Goal: Check status: Check status

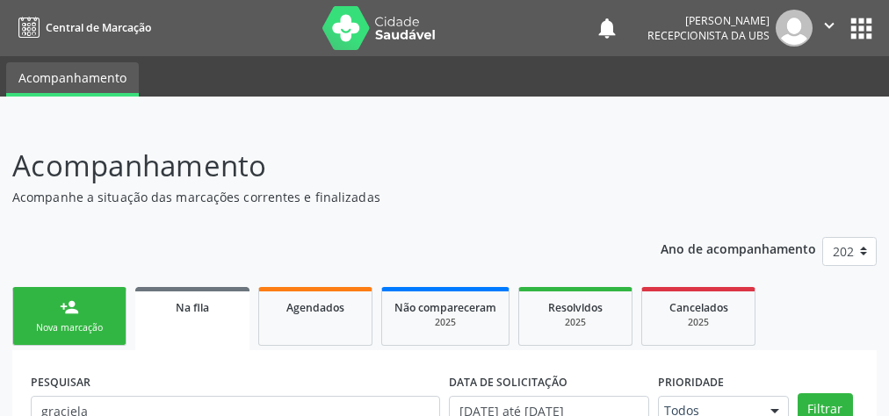
scroll to position [338, 0]
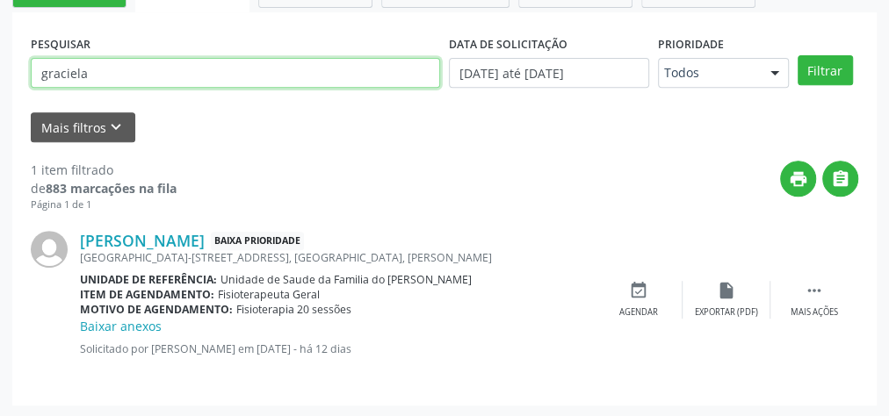
click at [112, 76] on input "graciela" at bounding box center [235, 73] width 409 height 30
type input "g"
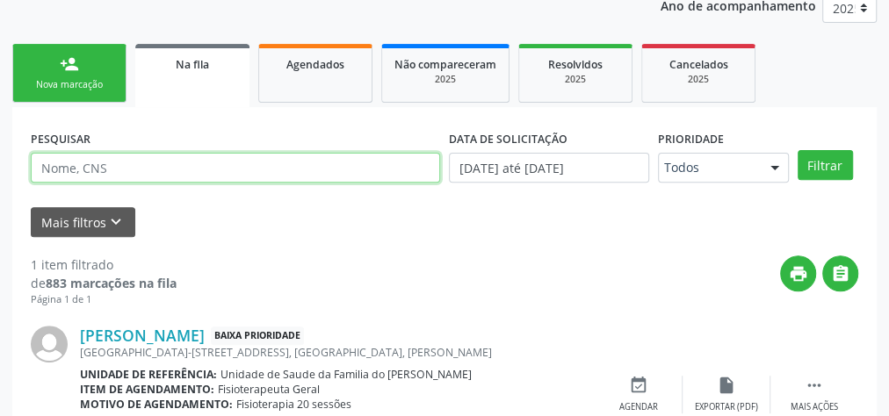
scroll to position [198, 0]
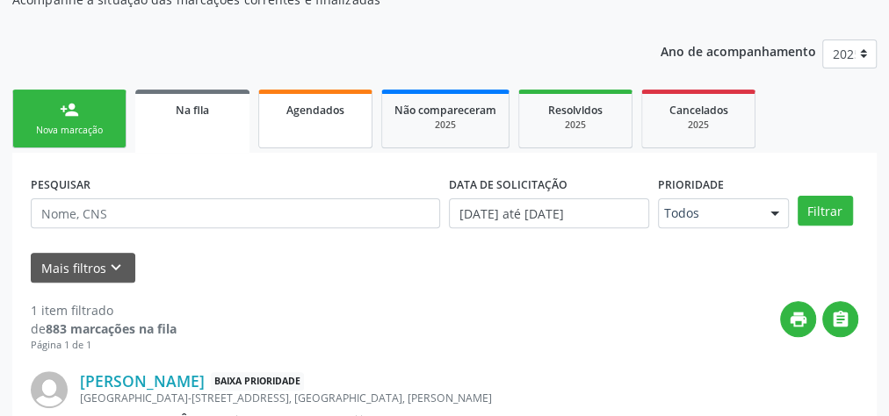
click at [316, 109] on span "Agendados" at bounding box center [315, 110] width 58 height 15
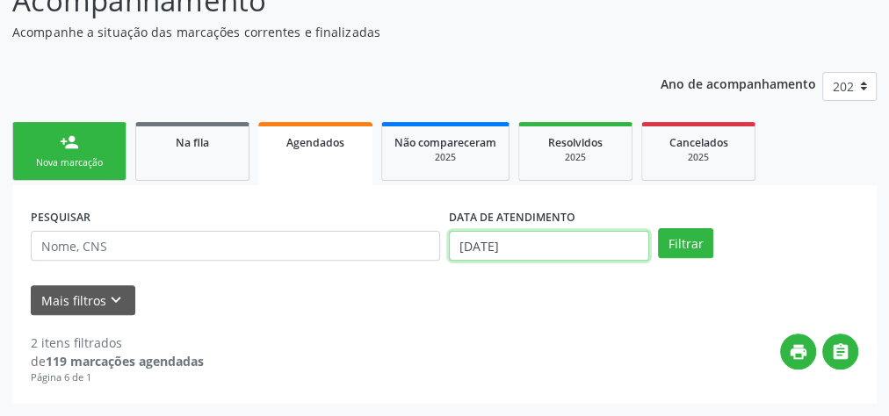
click at [510, 244] on body "Central de Marcação notifications [PERSON_NAME] Recepcionista da UBS  Configur…" at bounding box center [444, 43] width 889 height 416
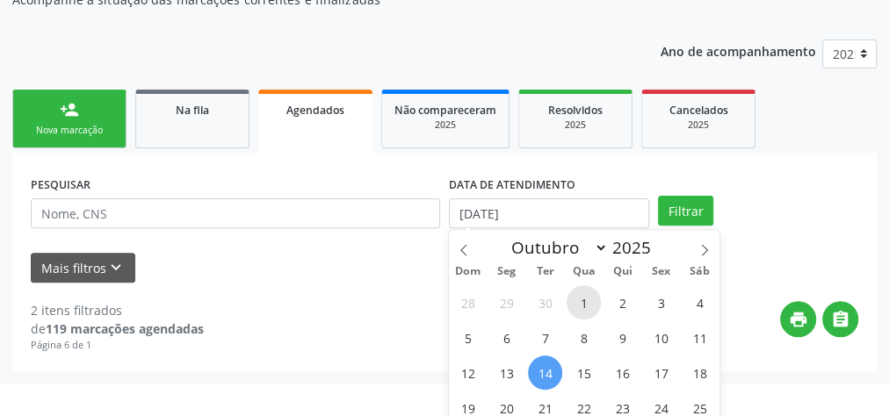
click at [593, 300] on span "1" at bounding box center [583, 302] width 34 height 34
type input "01/10/2025"
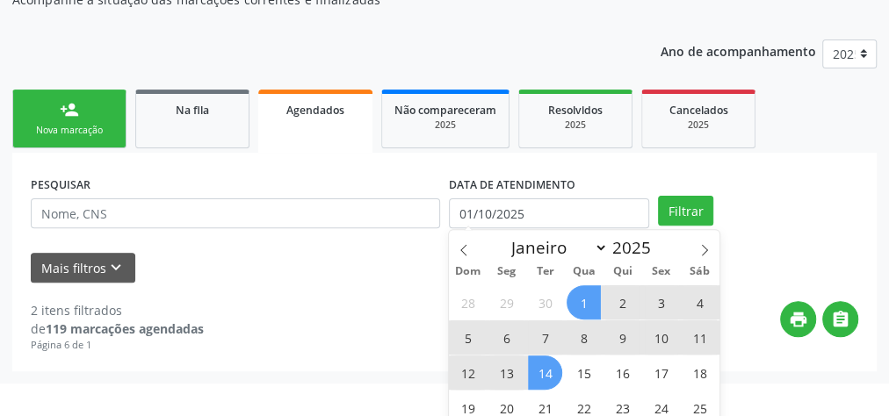
click at [548, 371] on span "14" at bounding box center [545, 373] width 34 height 34
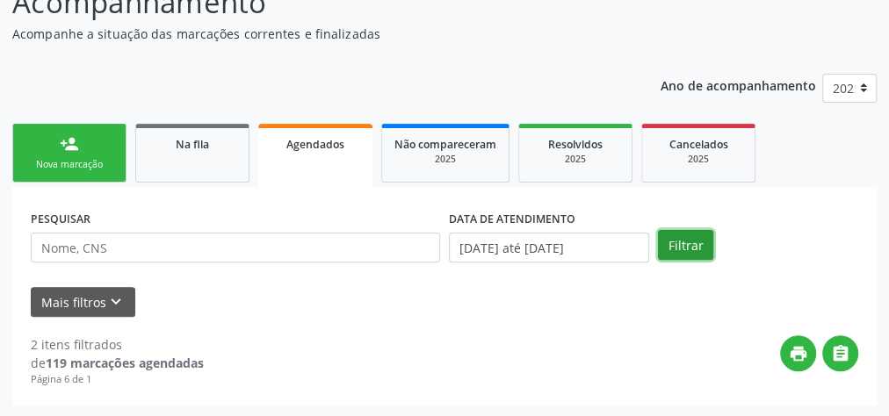
click at [663, 243] on button "Filtrar" at bounding box center [685, 245] width 55 height 30
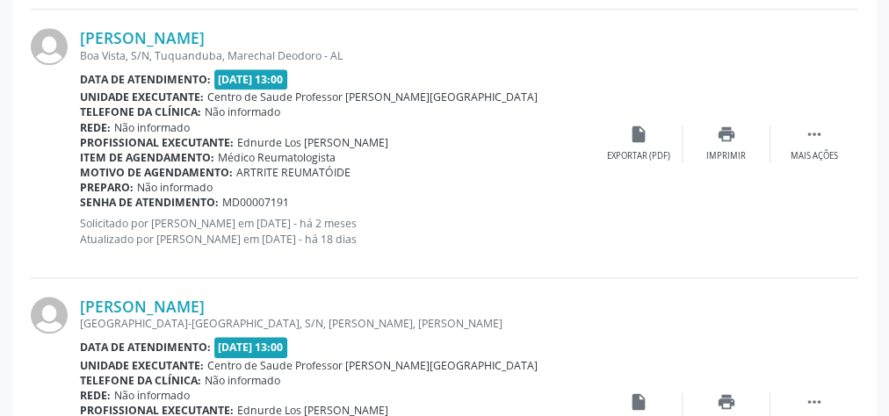
scroll to position [4264, 0]
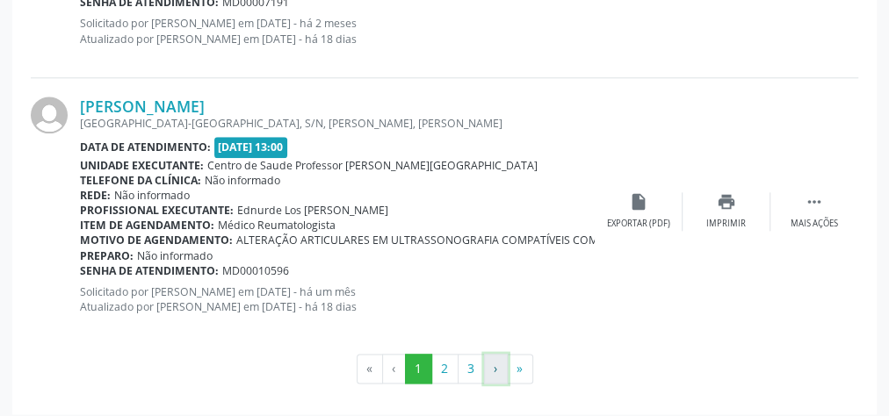
click at [491, 360] on button "›" at bounding box center [496, 369] width 24 height 30
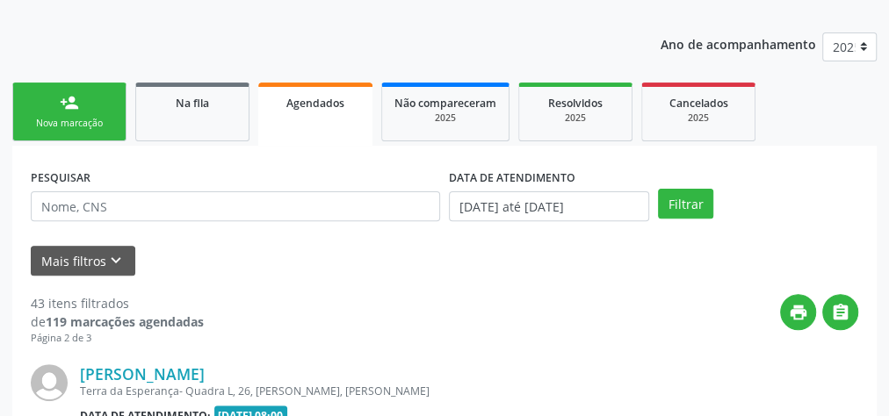
scroll to position [4245, 0]
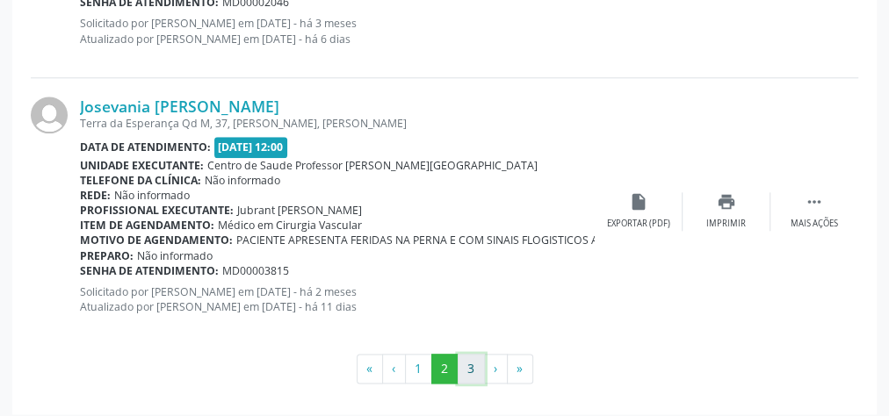
click at [467, 362] on button "3" at bounding box center [470, 369] width 27 height 30
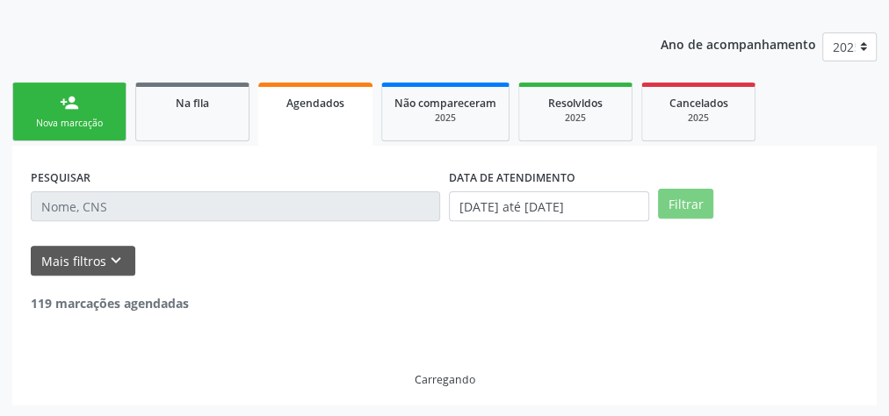
scroll to position [3710, 0]
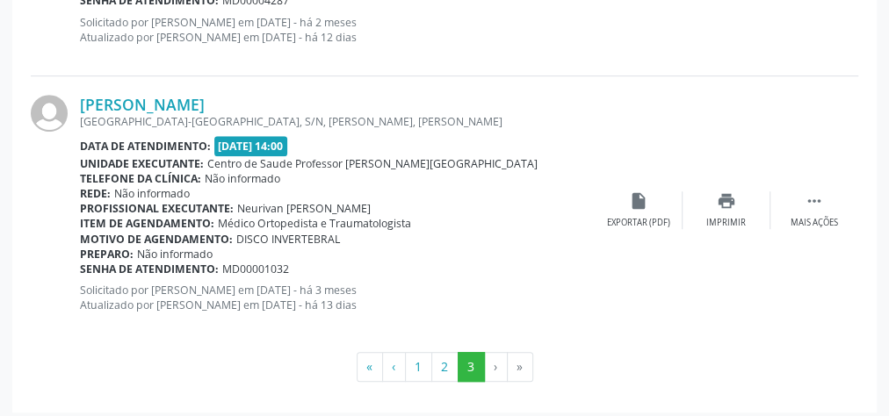
click at [493, 356] on li "›" at bounding box center [496, 367] width 23 height 30
click at [493, 362] on li "›" at bounding box center [496, 367] width 23 height 30
click at [515, 360] on li "»" at bounding box center [519, 367] width 25 height 30
click at [478, 363] on button "3" at bounding box center [470, 367] width 27 height 30
click at [442, 357] on button "2" at bounding box center [444, 367] width 27 height 30
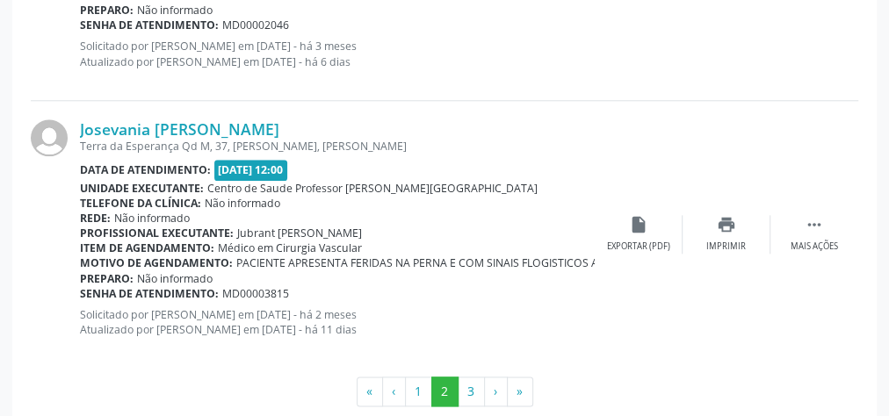
scroll to position [4245, 0]
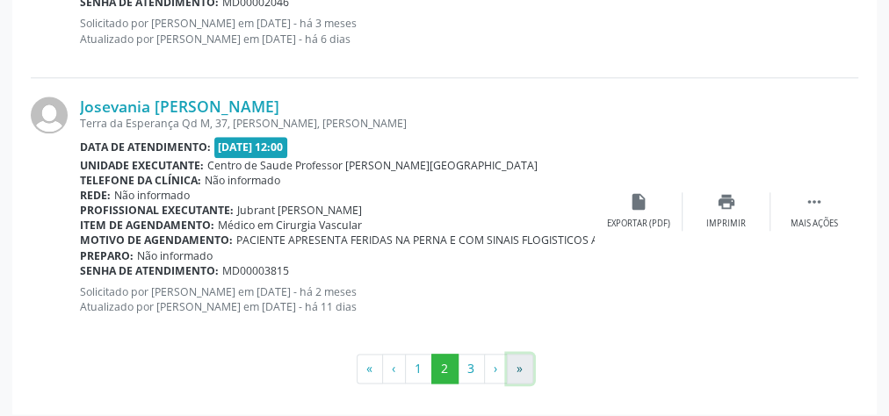
click at [514, 362] on button "»" at bounding box center [520, 369] width 26 height 30
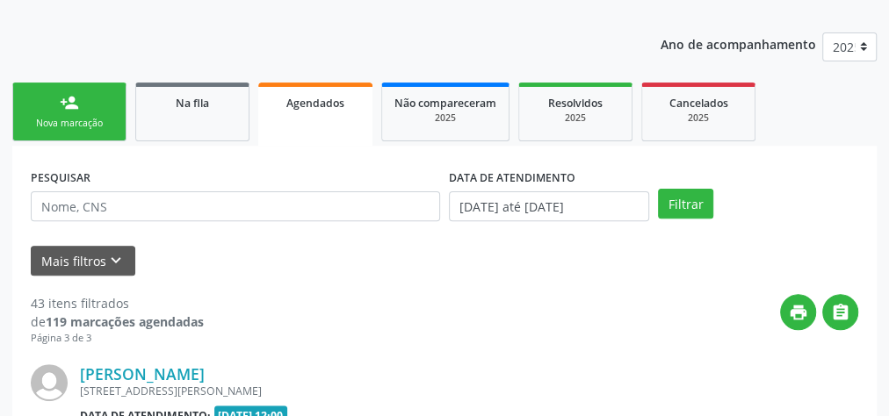
scroll to position [3710, 0]
